Goal: Communication & Community: Answer question/provide support

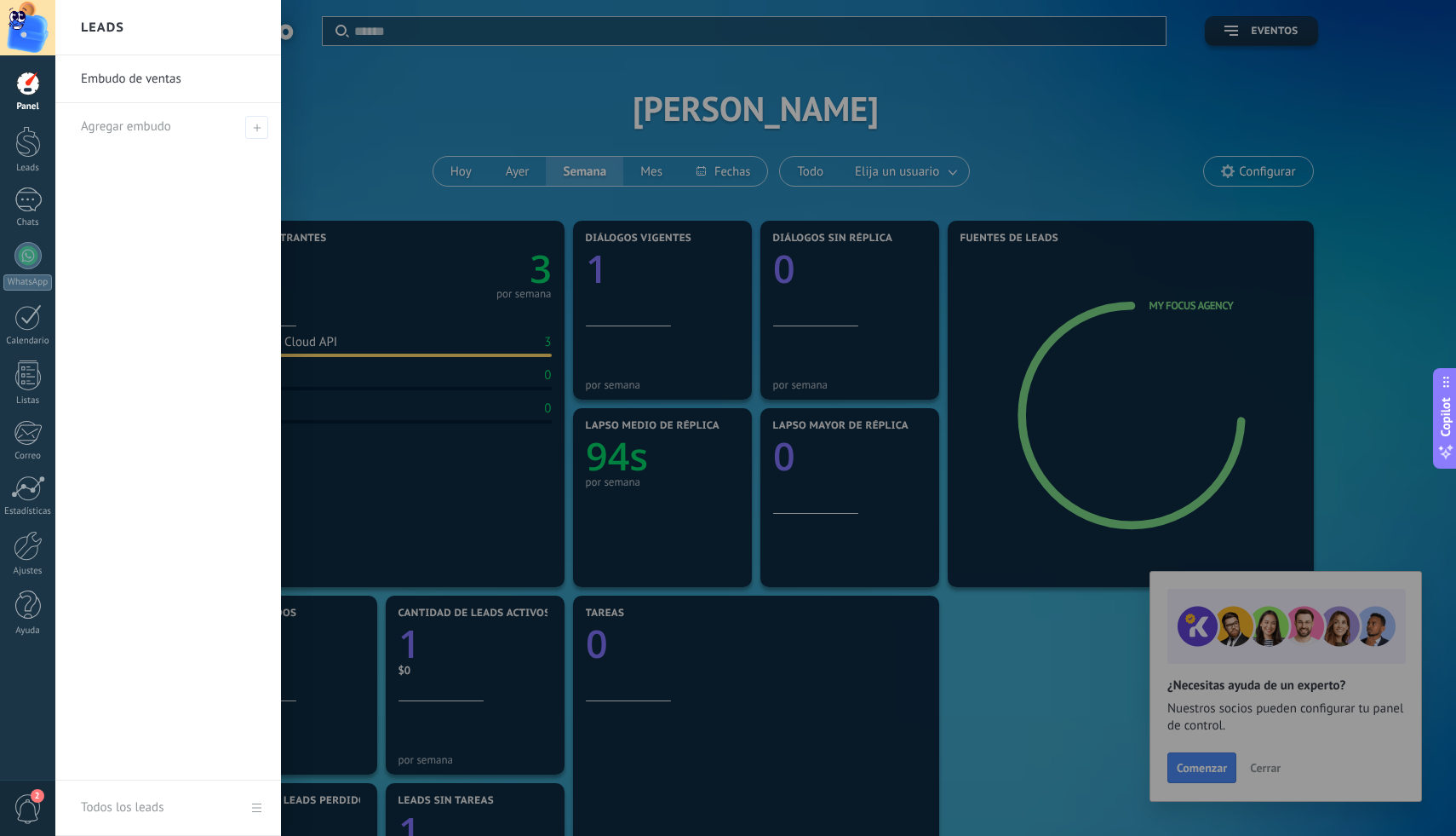
click at [658, 121] on div at bounding box center [783, 418] width 1456 height 836
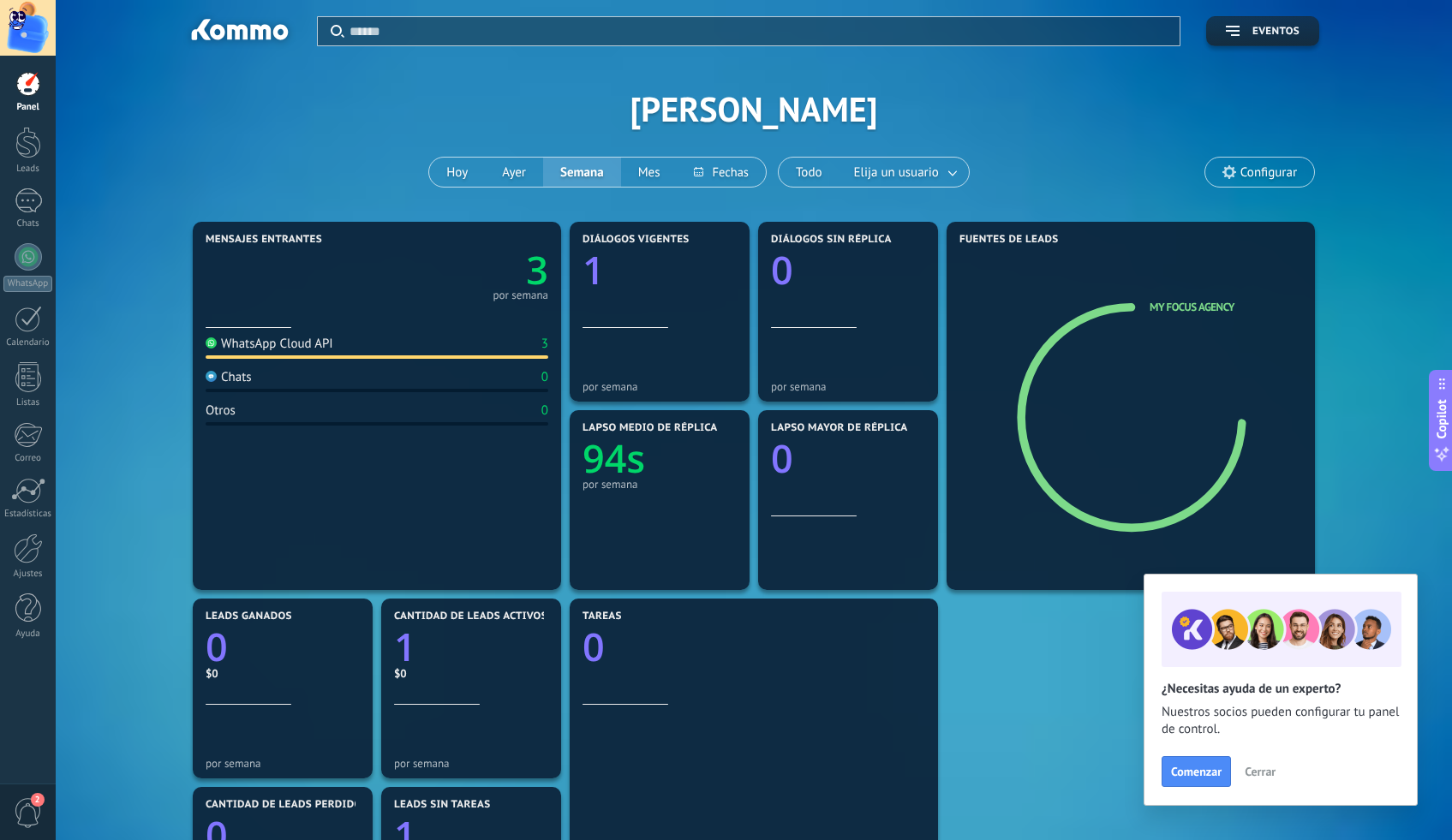
click at [1267, 777] on span "Cerrar" at bounding box center [1260, 770] width 30 height 12
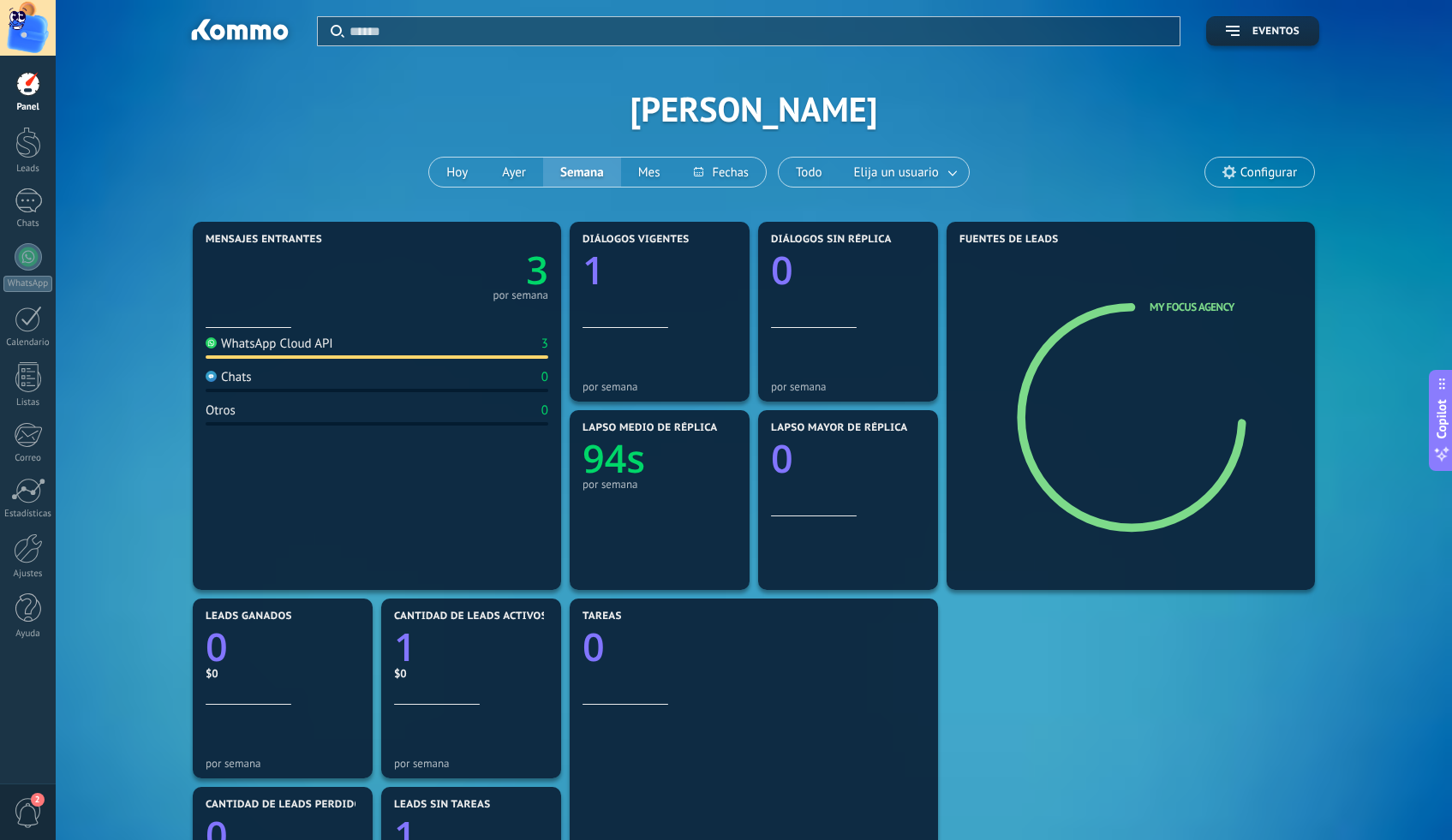
scroll to position [197, 0]
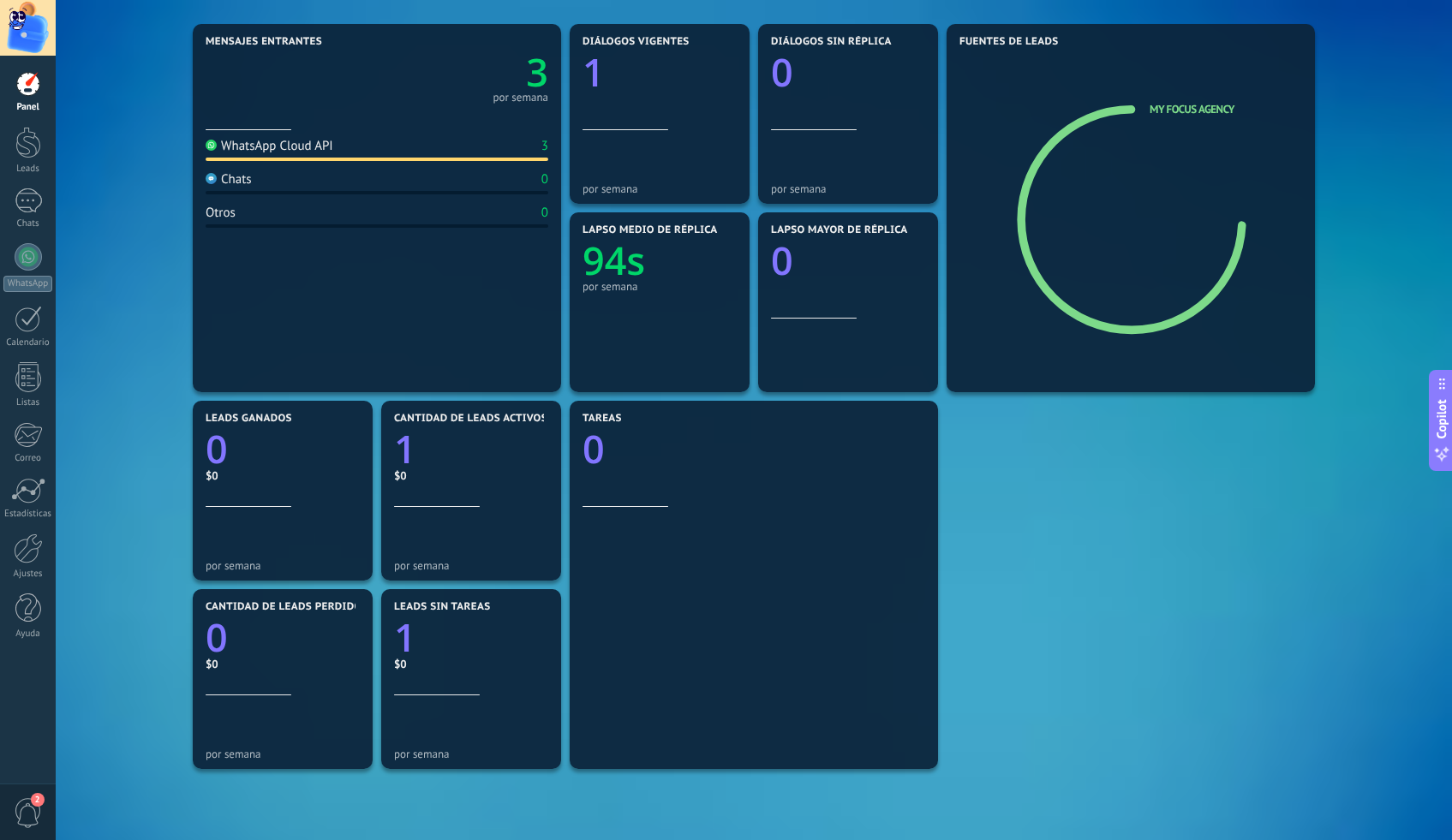
click at [27, 812] on span "2" at bounding box center [28, 813] width 30 height 30
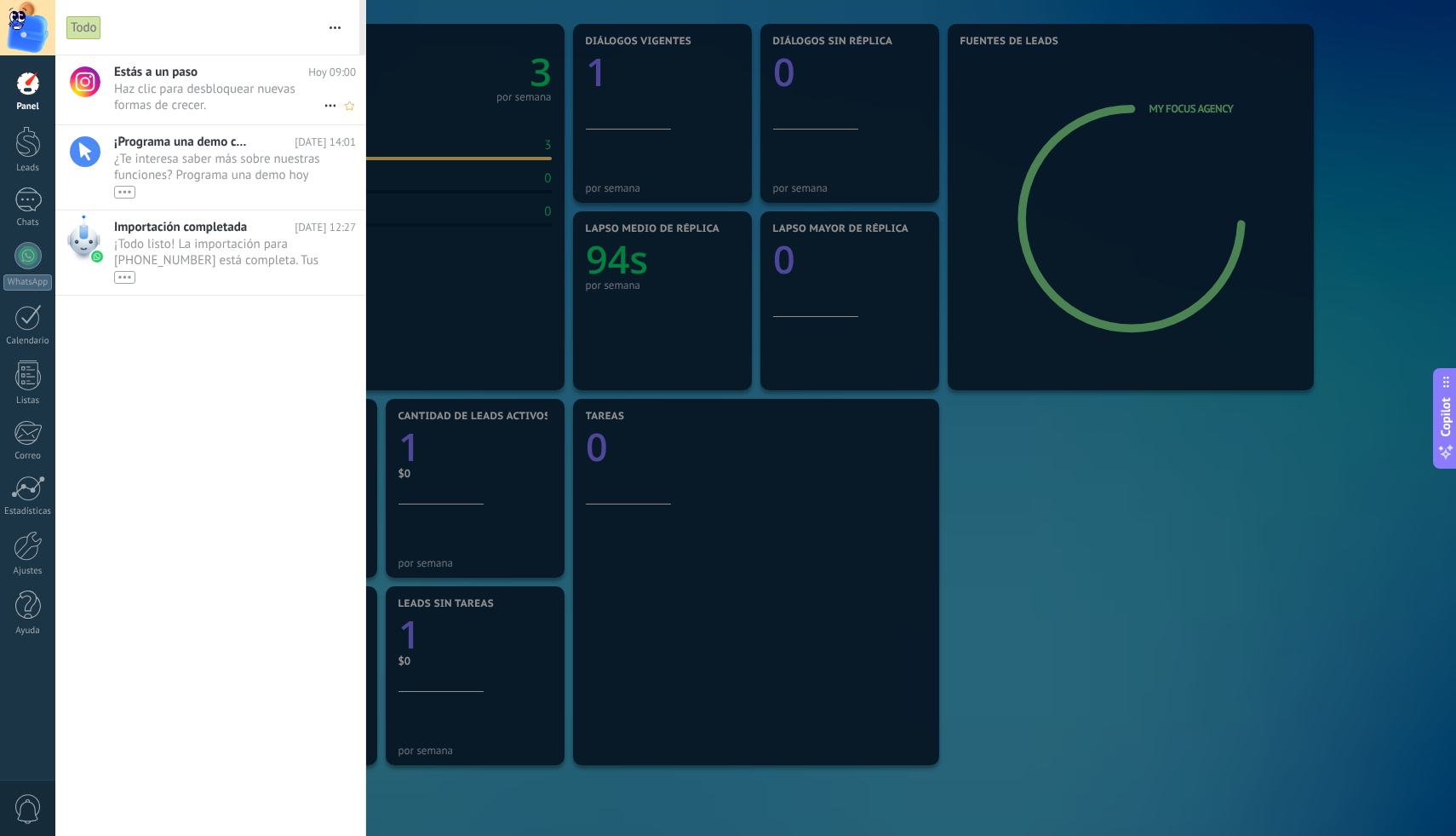
click at [191, 76] on span "Estás a un paso" at bounding box center [156, 72] width 84 height 16
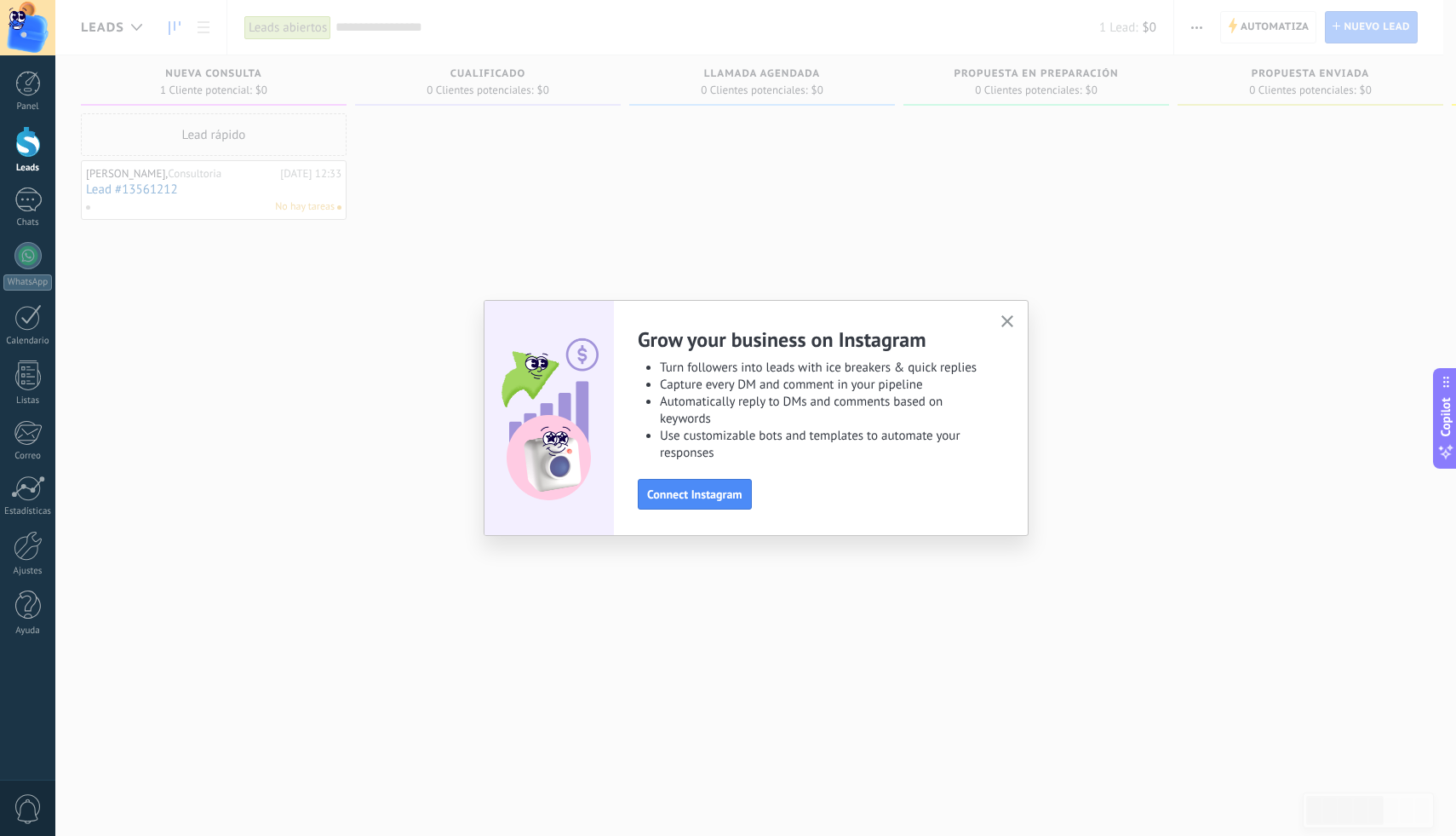
click at [1004, 319] on use "button" at bounding box center [1008, 321] width 12 height 12
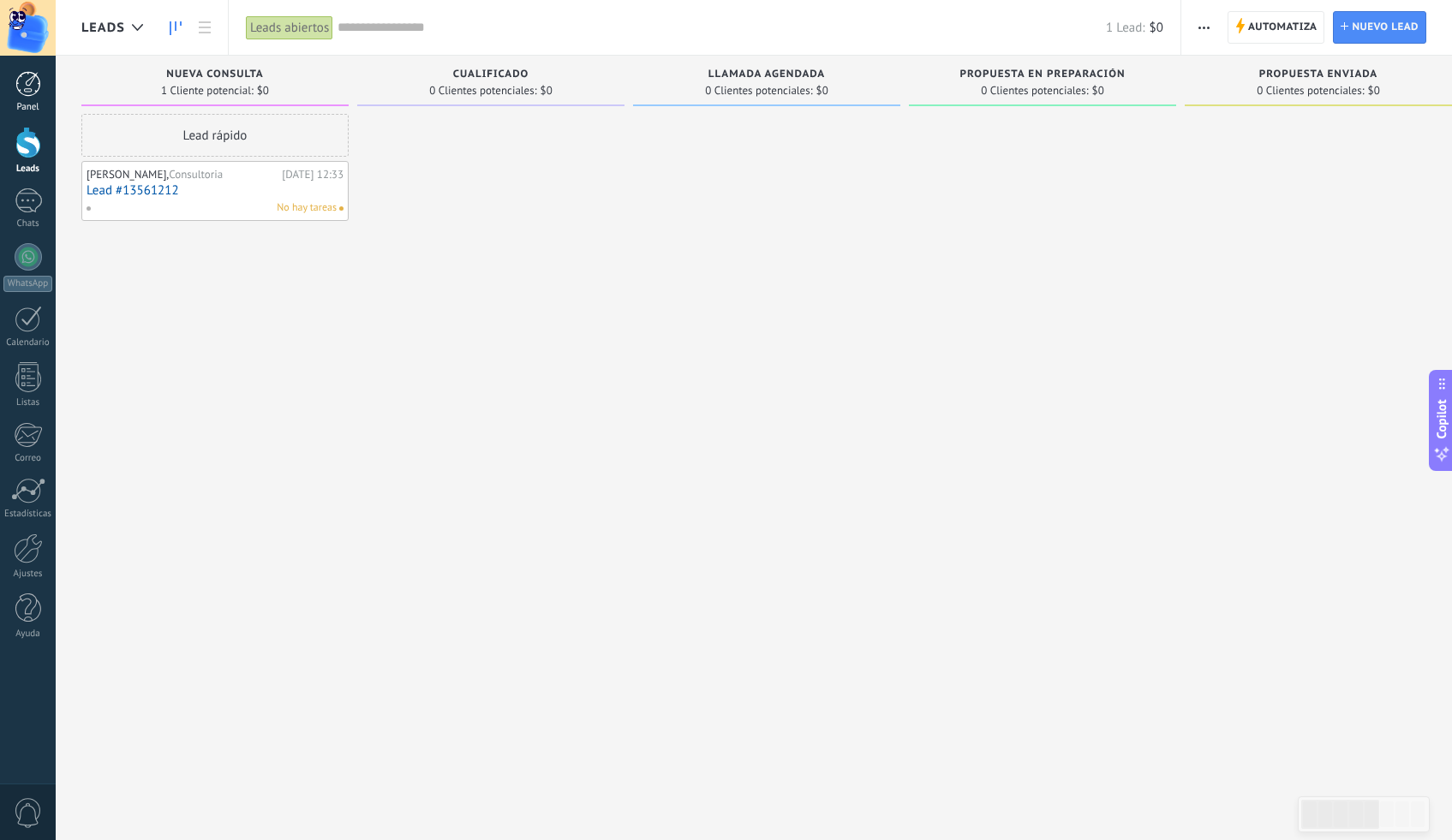
click at [19, 94] on div at bounding box center [28, 84] width 26 height 26
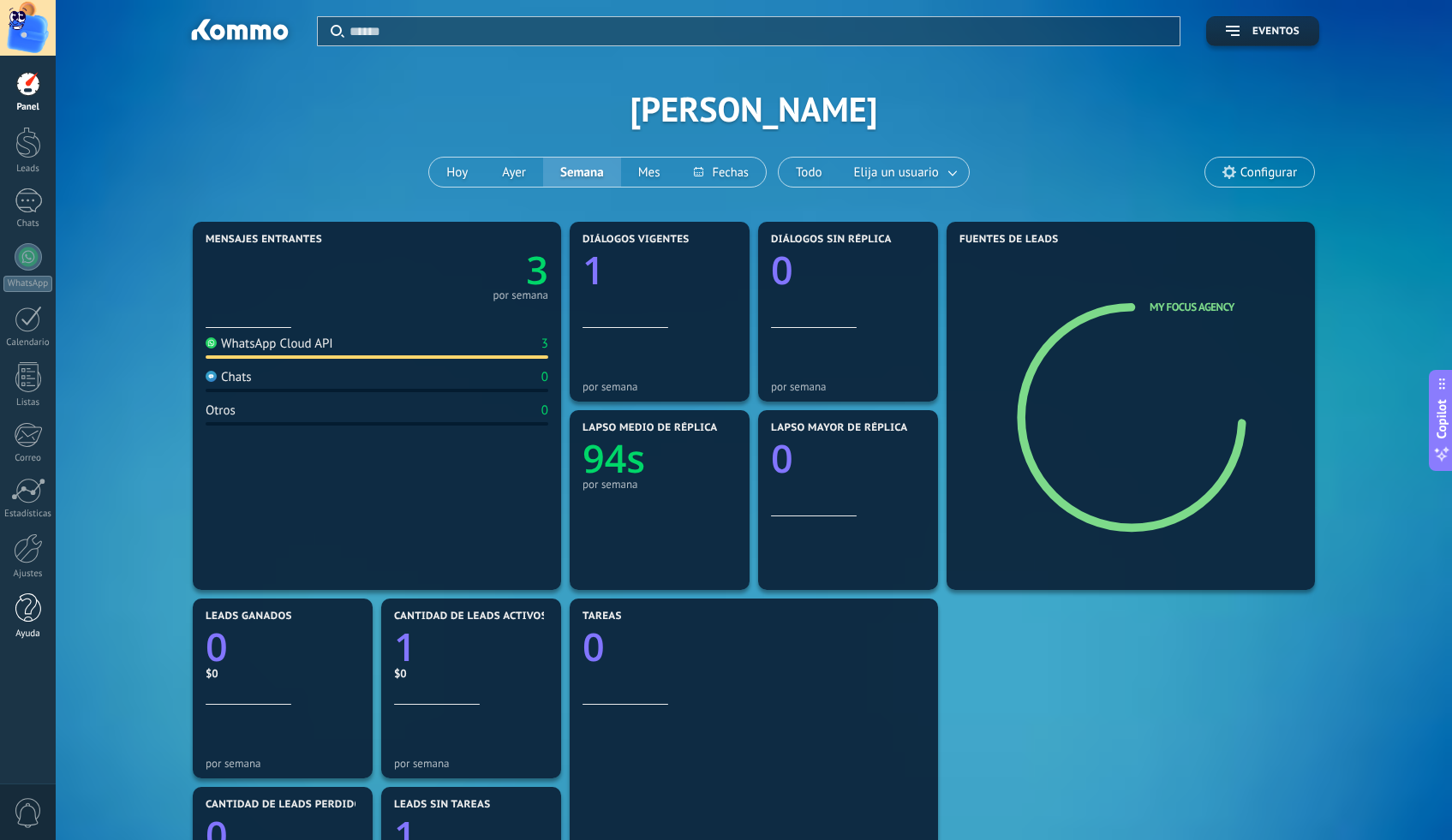
click at [25, 597] on div at bounding box center [28, 609] width 26 height 30
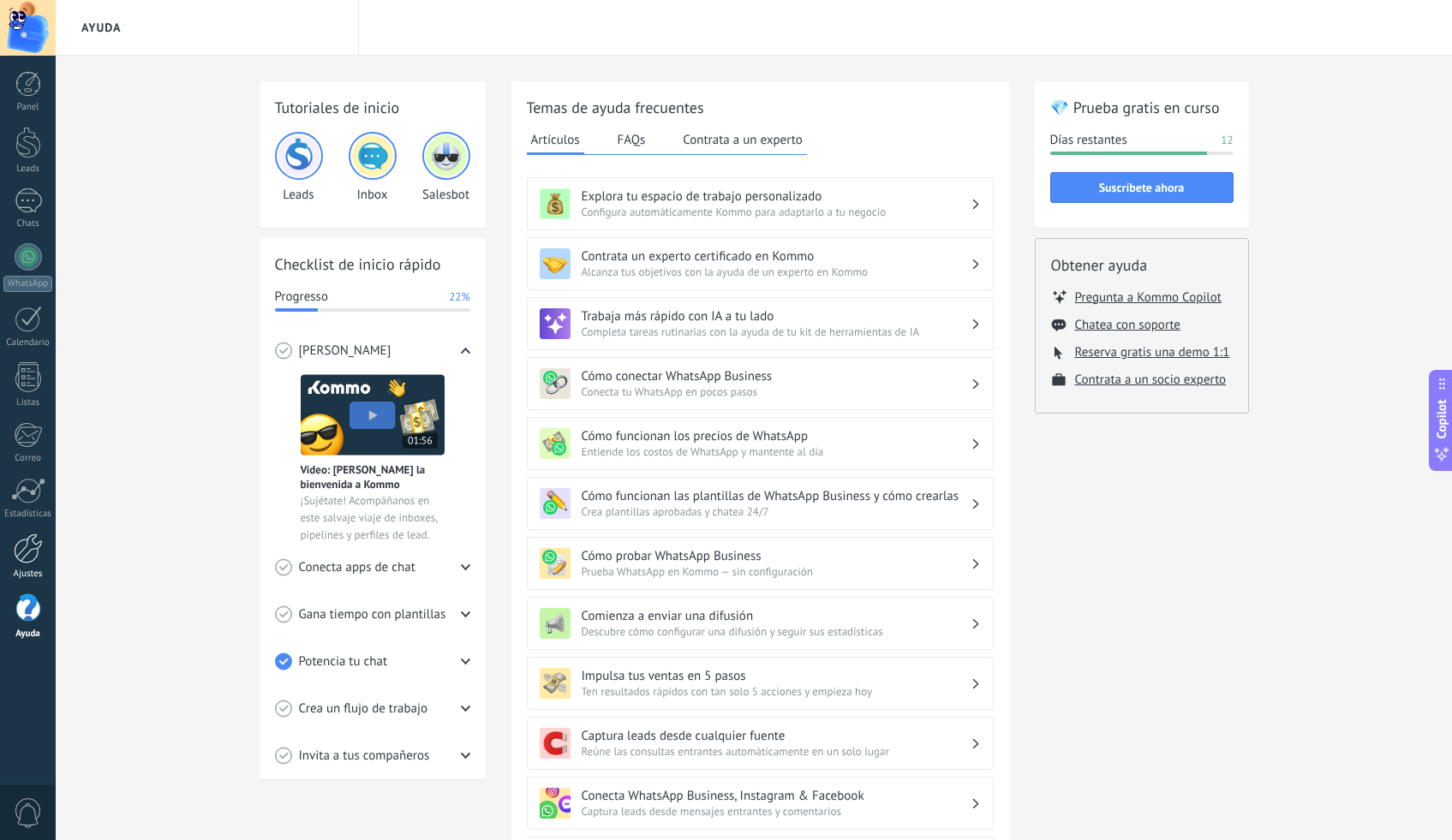
click at [26, 543] on div at bounding box center [28, 549] width 30 height 30
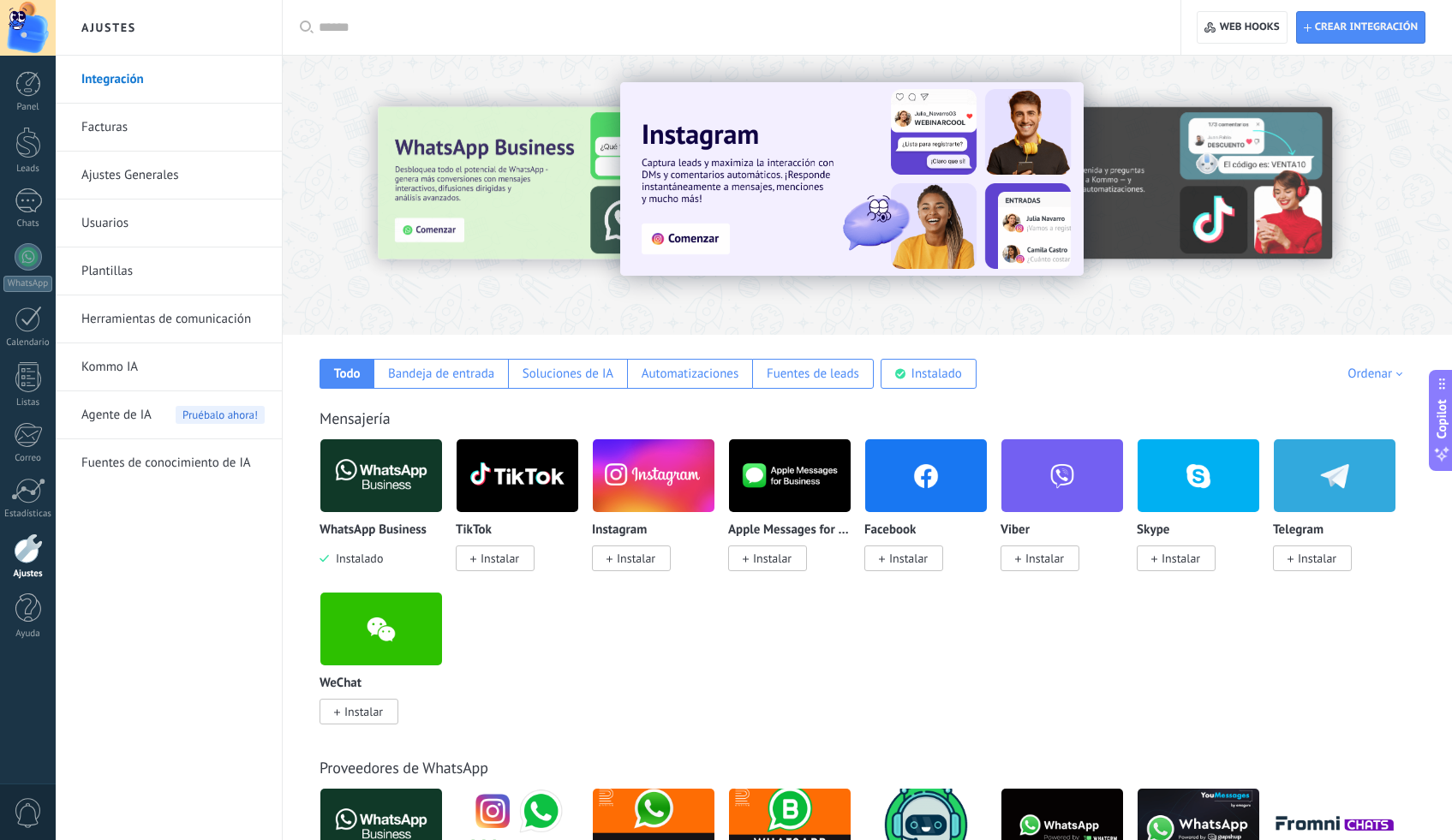
scroll to position [22, 0]
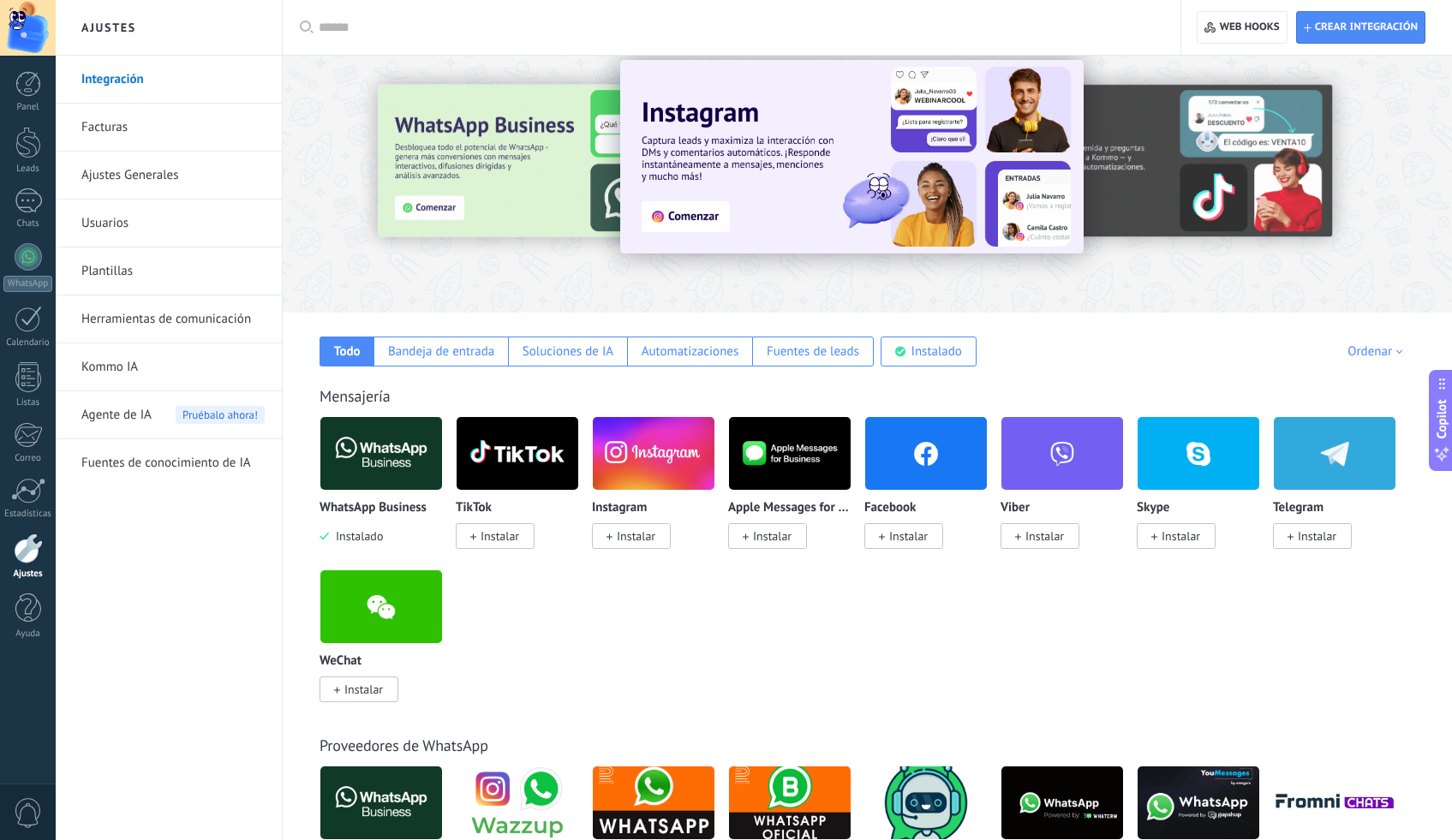
click at [663, 464] on img at bounding box center [654, 453] width 122 height 83
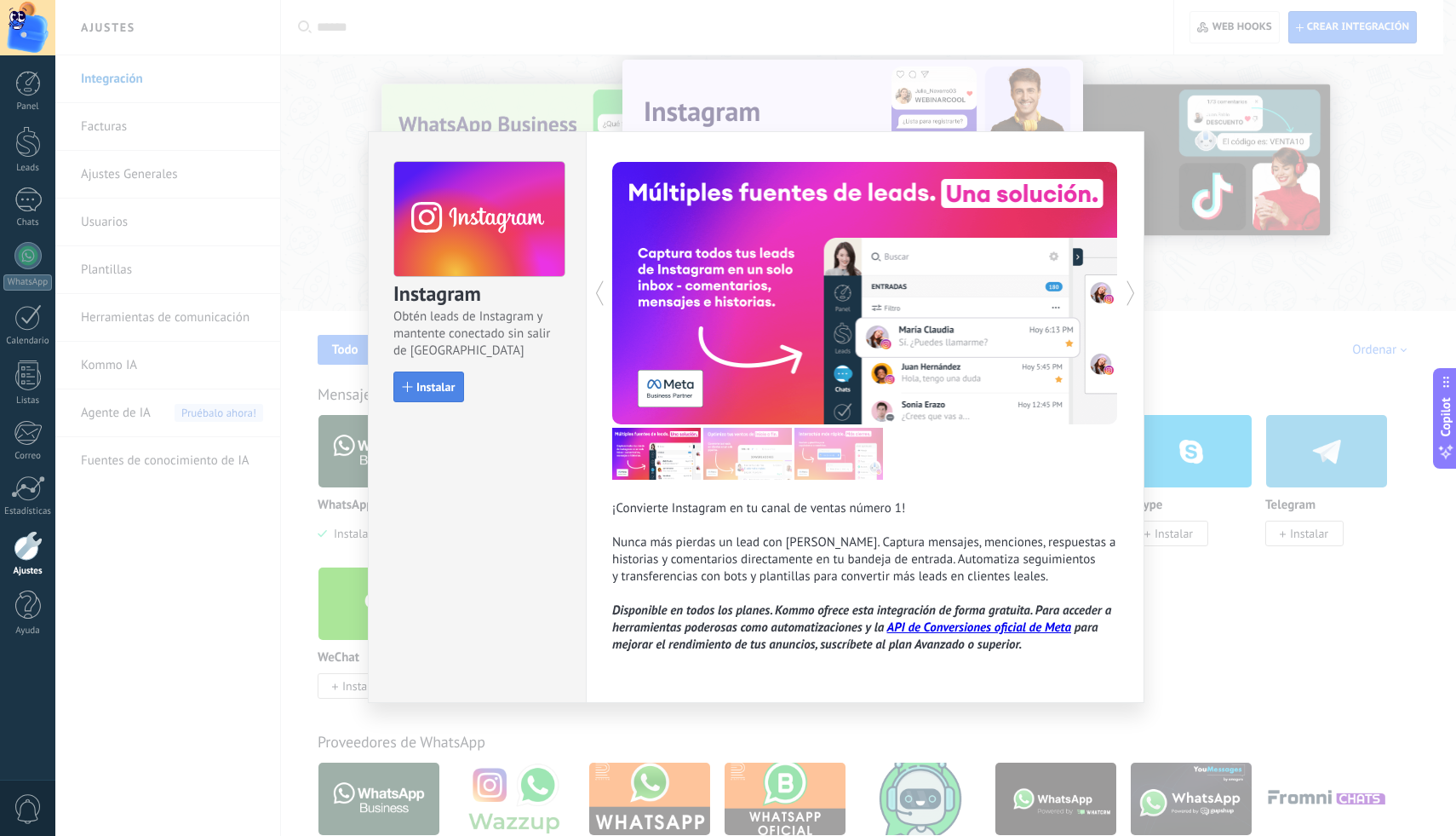
click at [445, 389] on span "Instalar" at bounding box center [435, 386] width 38 height 12
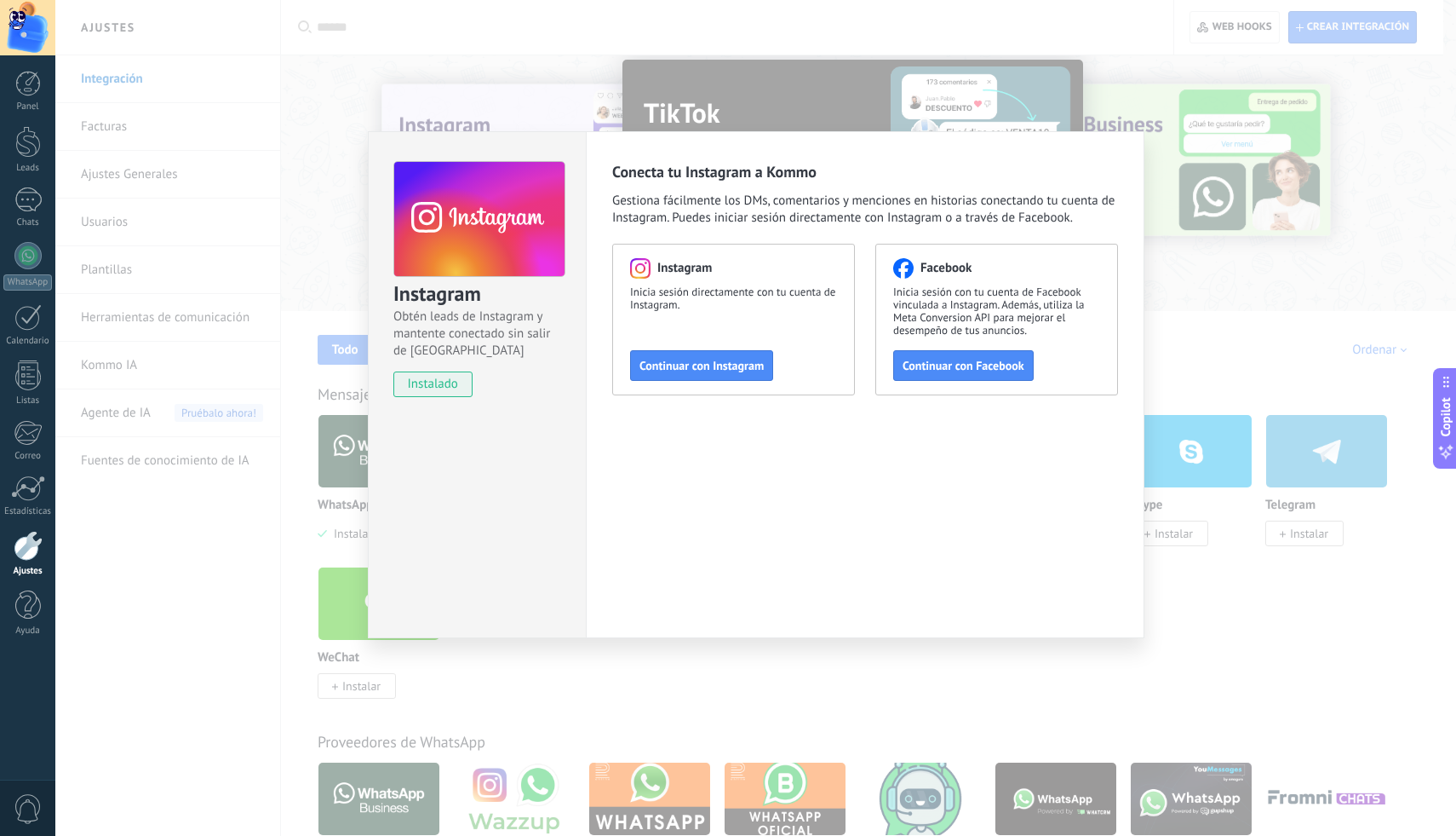
click at [1194, 374] on div "Instagram Obtén leads de Instagram y mantente conectado sin salir de Kommo inst…" at bounding box center [756, 418] width 1401 height 836
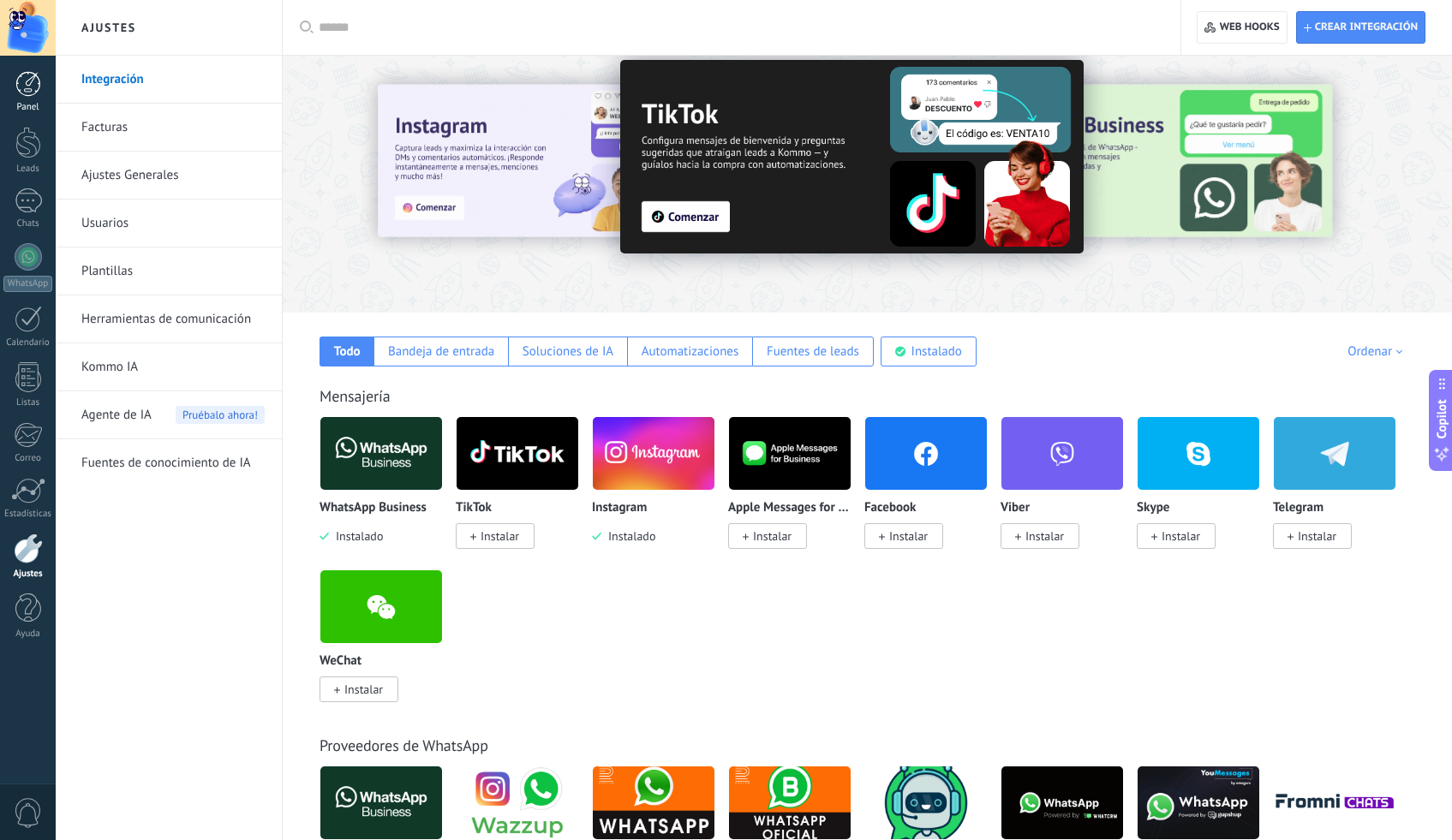
click at [29, 88] on div at bounding box center [28, 84] width 26 height 26
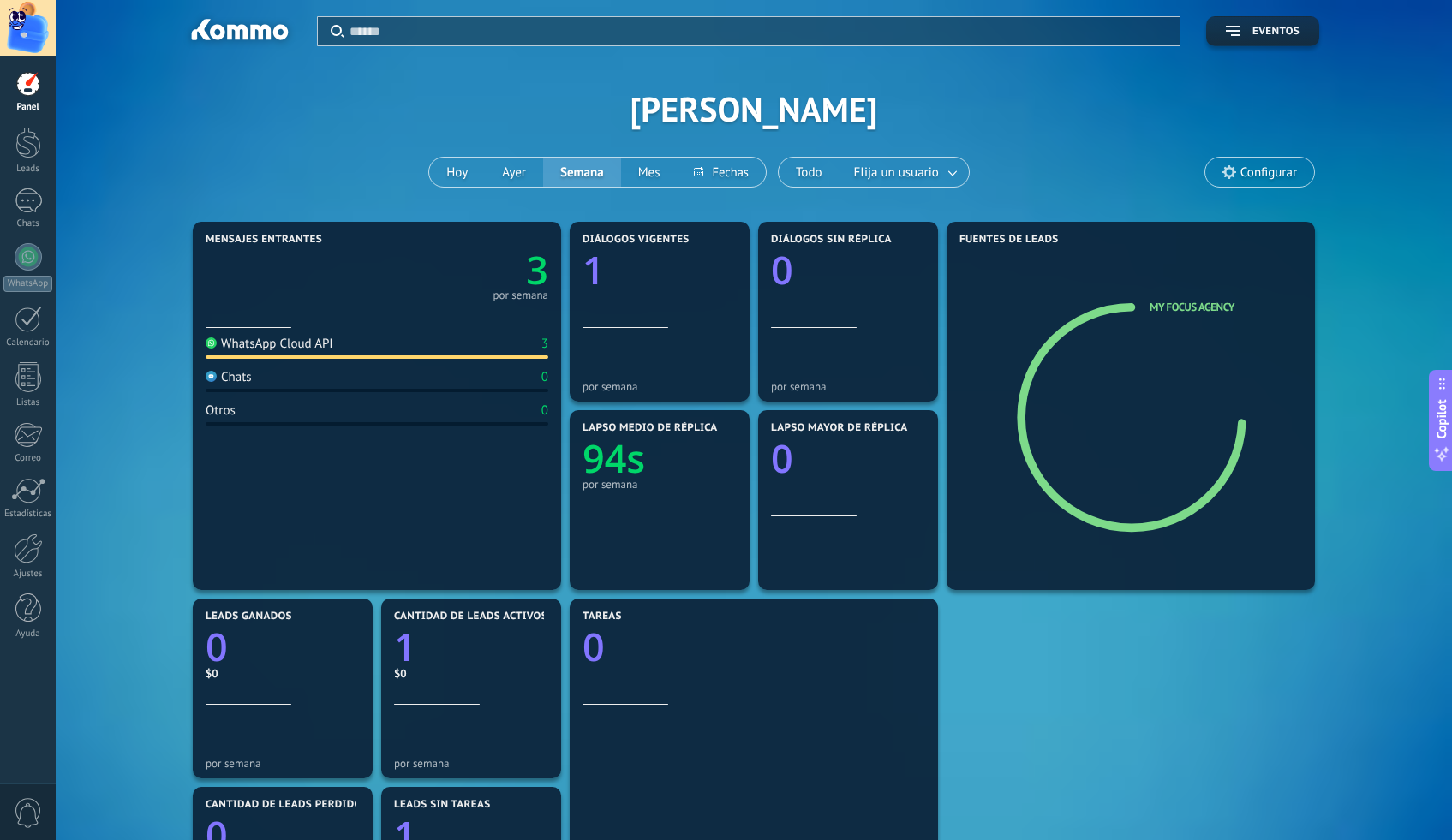
click at [789, 113] on div "Aplicar Eventos [PERSON_NAME][DATE] [DATE] Semana Mes Todo Elija un usuario Con…" at bounding box center [754, 108] width 1345 height 217
click at [49, 152] on link "Leads" at bounding box center [28, 151] width 55 height 48
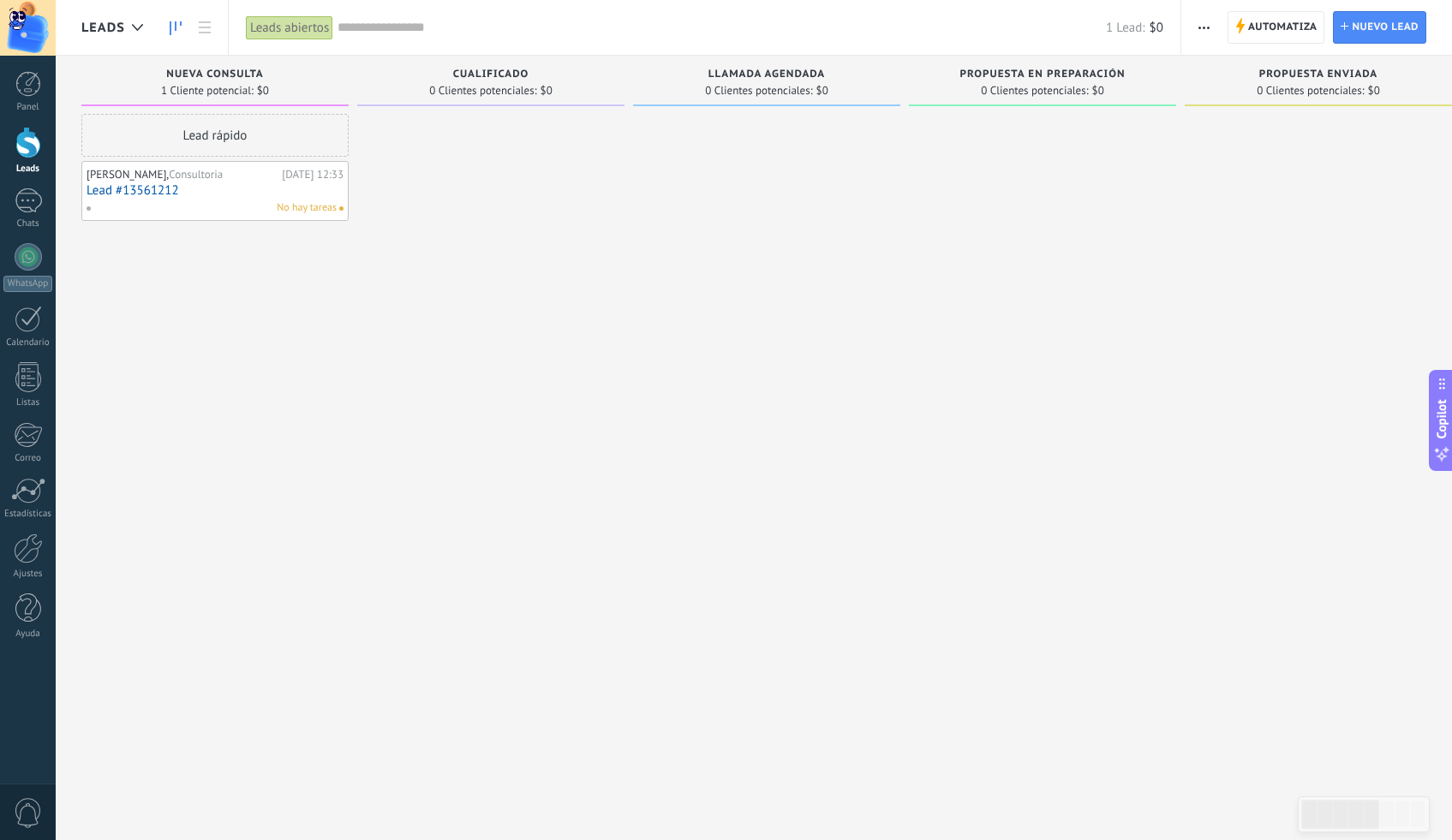
click at [181, 201] on div "No hay tareas" at bounding box center [211, 207] width 251 height 15
click at [295, 180] on div "[DATE] 12:33" at bounding box center [312, 174] width 62 height 13
click at [88, 207] on span at bounding box center [95, 207] width 19 height 15
click at [211, 246] on div "Lead rápido [PERSON_NAME], Consultoria [DATE] 12:33 Lead #13561212 No hay tareas" at bounding box center [215, 422] width 267 height 617
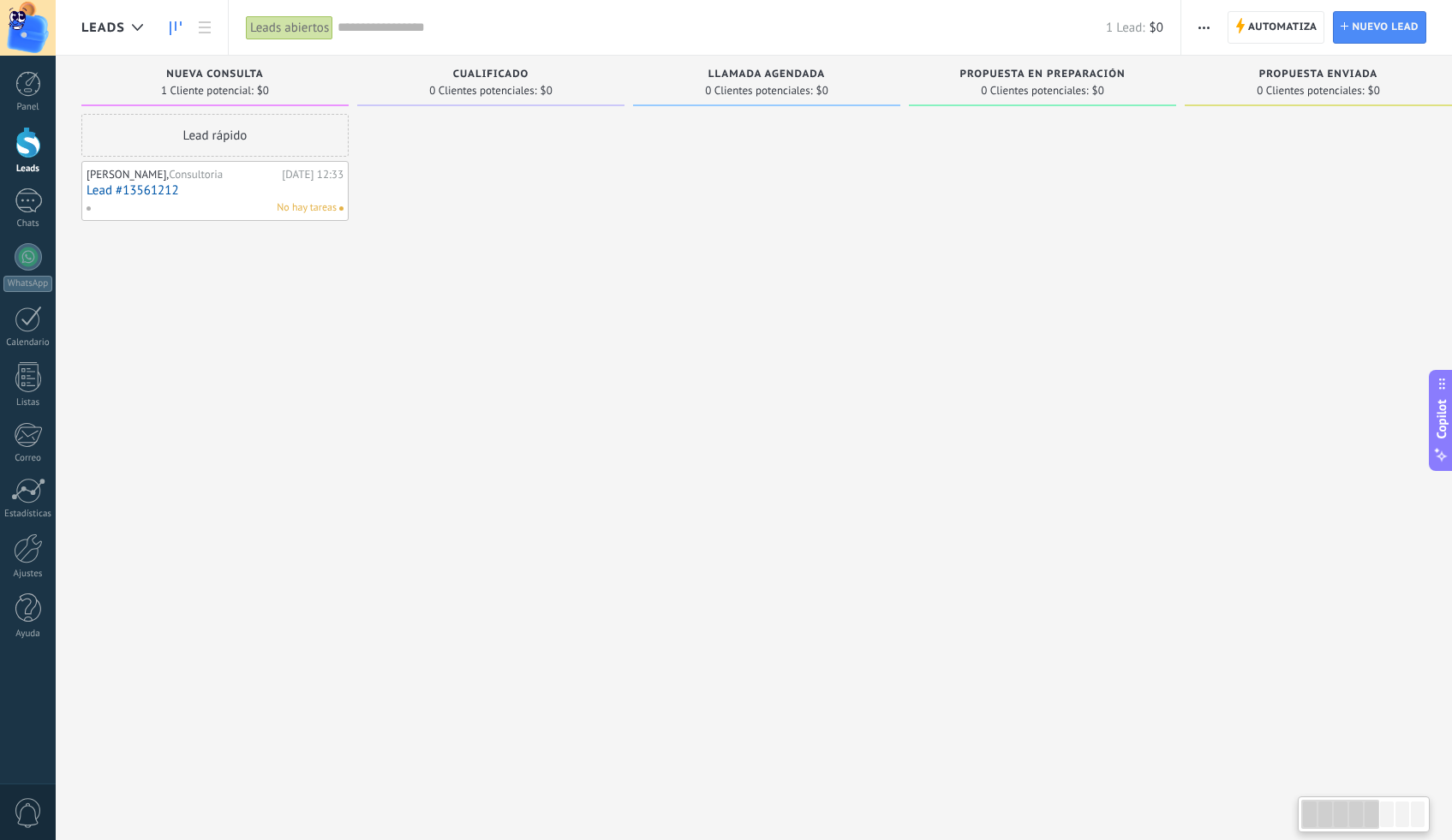
click at [194, 173] on span "Consultoria" at bounding box center [196, 174] width 54 height 14
click at [255, 186] on link "Lead #13561212" at bounding box center [215, 190] width 257 height 14
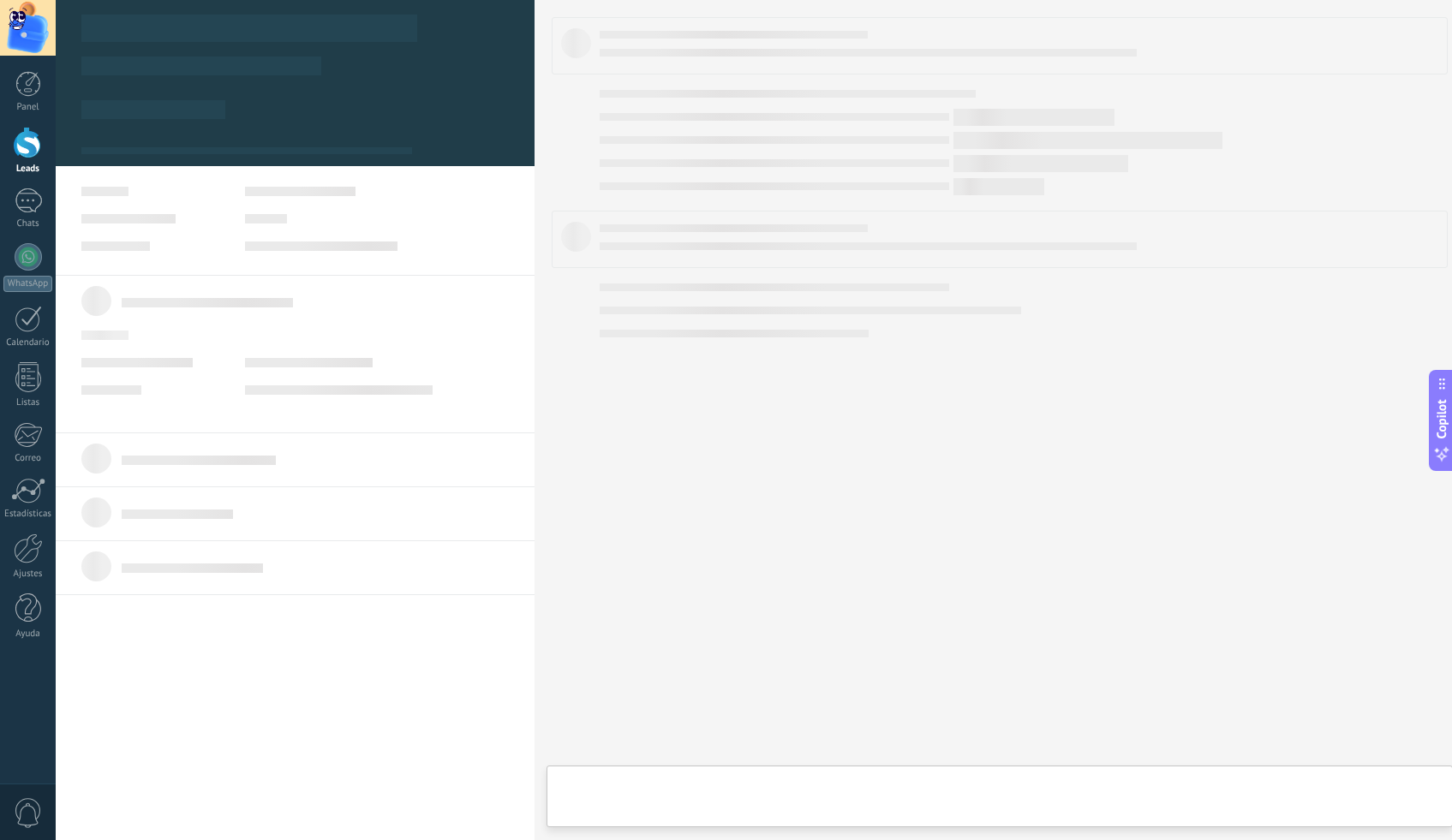
click at [255, 186] on link "Lead #13561212" at bounding box center [215, 190] width 257 height 14
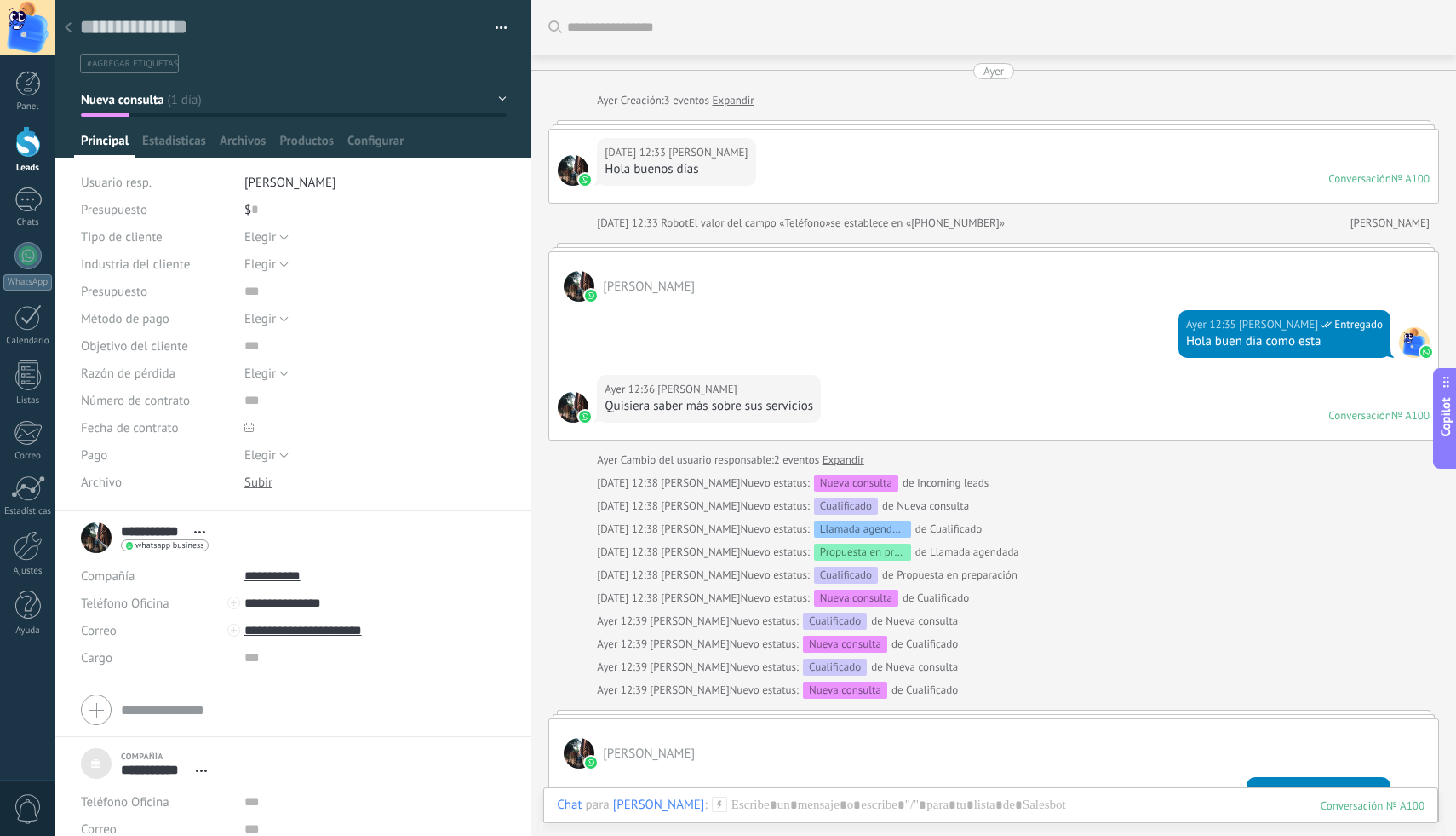
click at [624, 171] on div "Hola buenos días" at bounding box center [676, 169] width 143 height 17
click at [748, 100] on link "Expandir" at bounding box center [733, 100] width 42 height 17
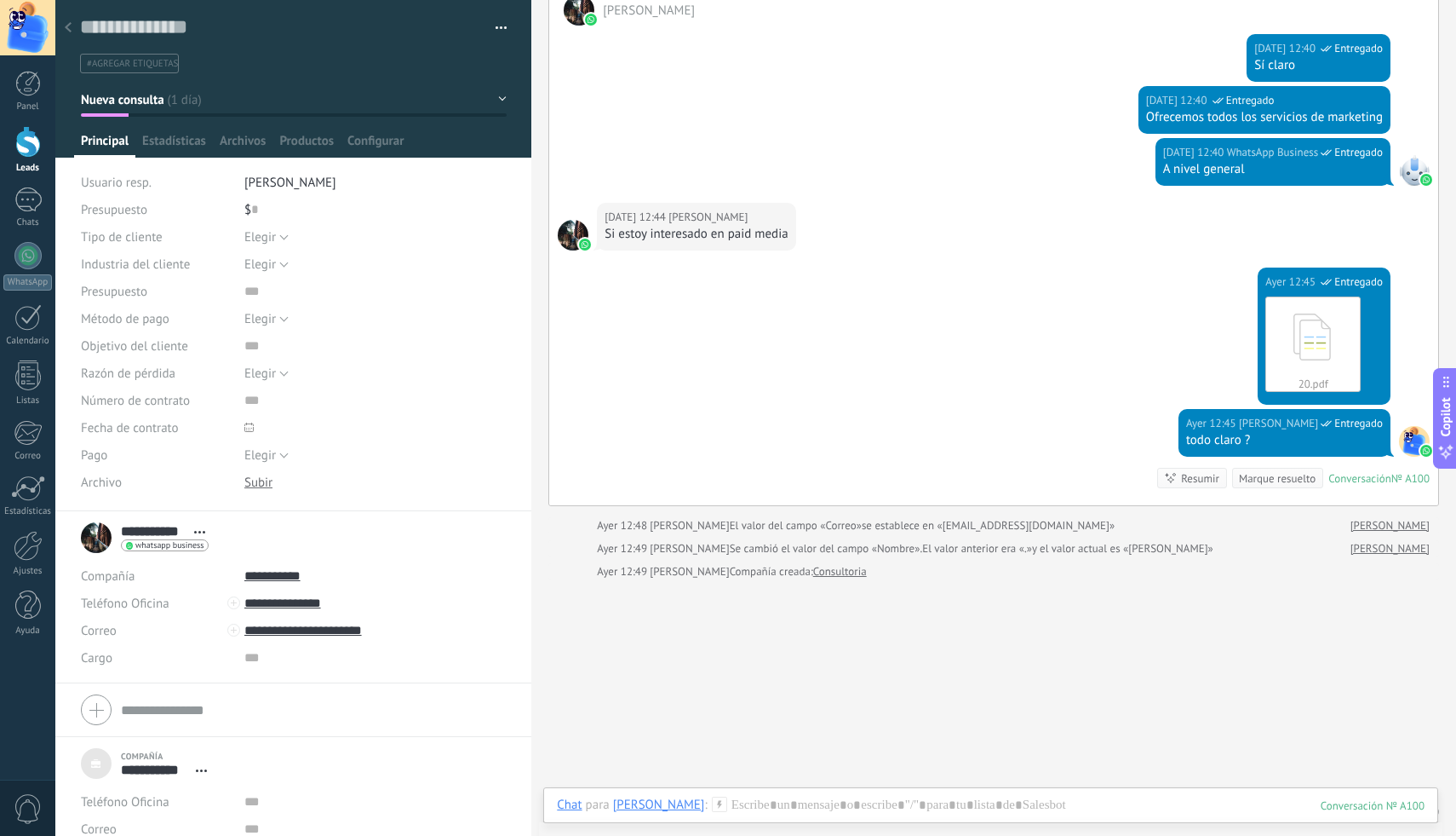
scroll to position [807, 0]
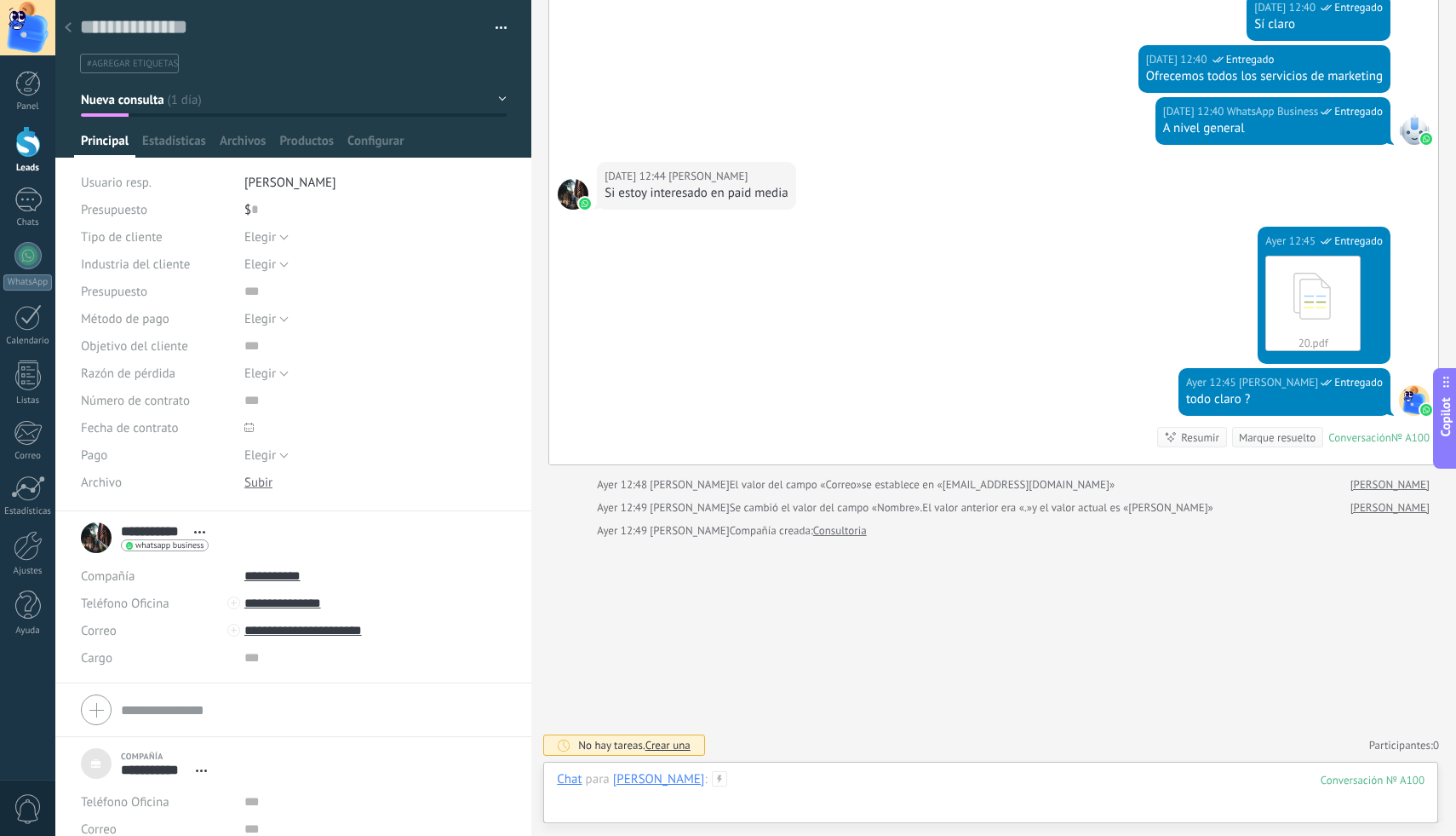
click at [726, 801] on div at bounding box center [991, 796] width 868 height 51
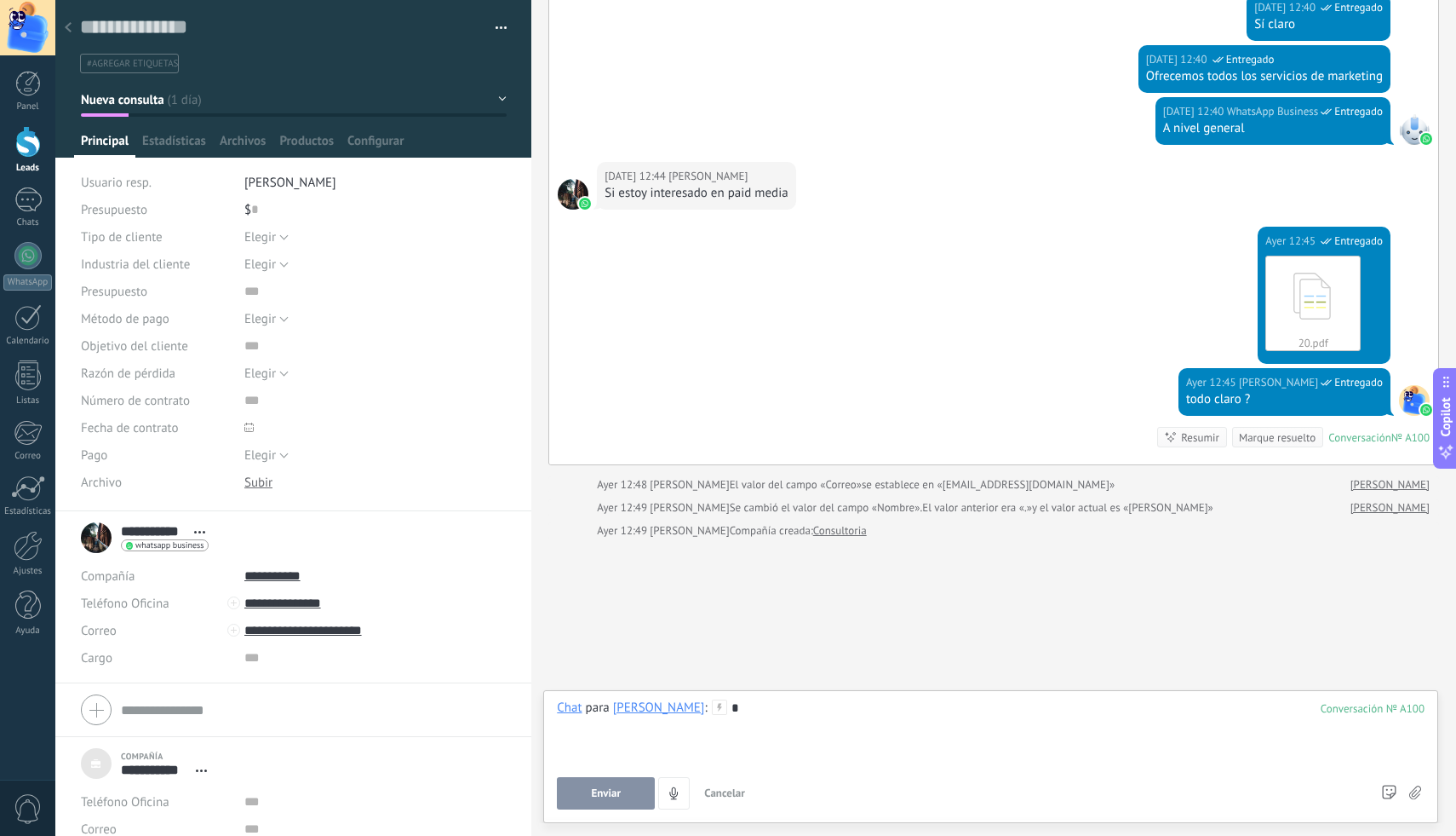
click at [584, 782] on button "Enviar" at bounding box center [606, 793] width 98 height 32
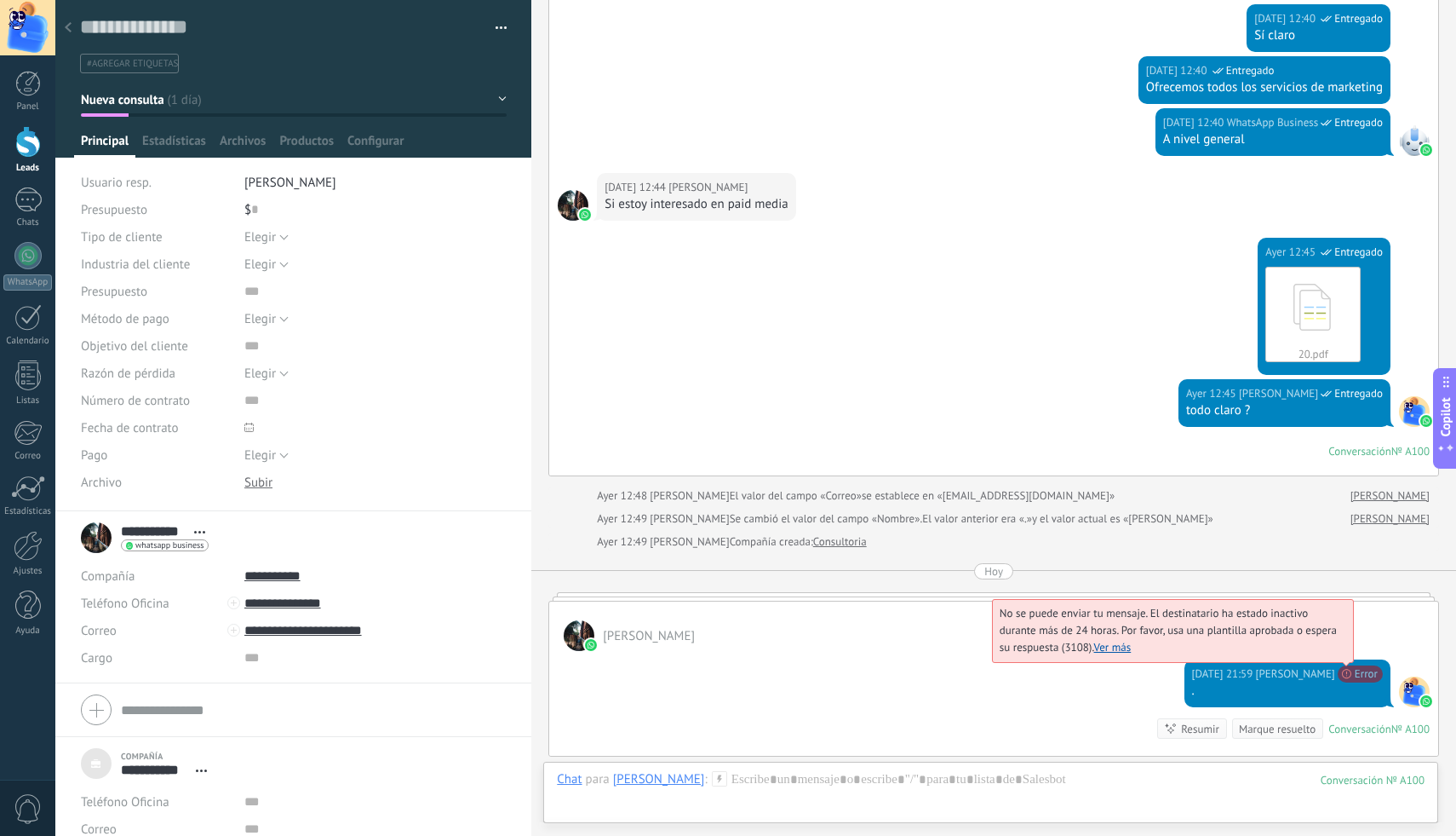
click at [1337, 655] on span "No se puede enviar tu mensaje. El destinatario ha estado inactivo durante más d…" at bounding box center [1168, 630] width 337 height 49
click at [1100, 643] on link "Ver más" at bounding box center [1113, 647] width 37 height 14
